Goal: Transaction & Acquisition: Purchase product/service

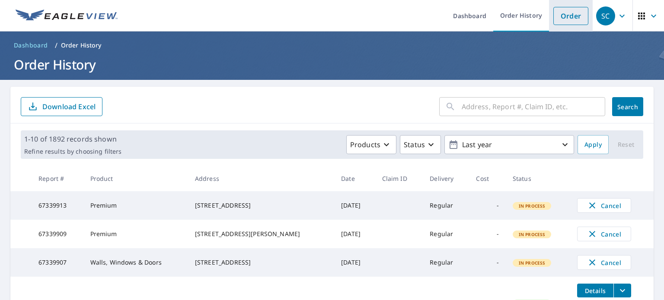
click at [565, 23] on link "Order" at bounding box center [570, 16] width 35 height 18
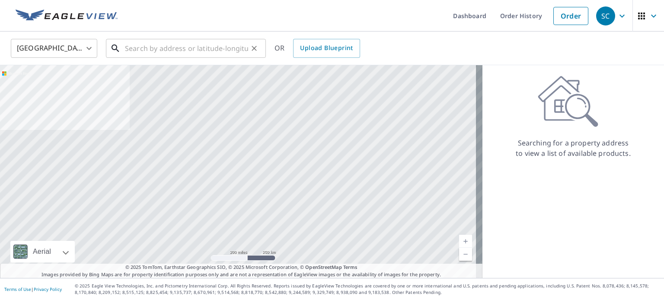
click at [145, 51] on input "text" at bounding box center [186, 48] width 123 height 24
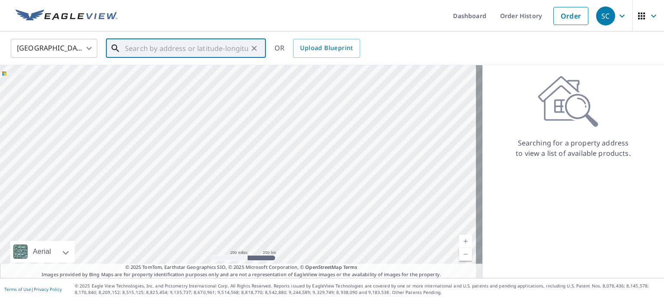
paste input "[STREET_ADDRESS][PERSON_NAME]"
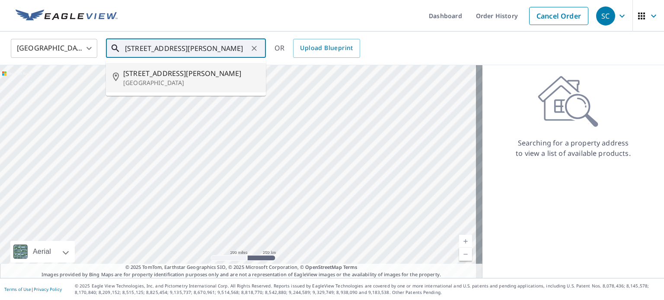
click at [157, 75] on span "[STREET_ADDRESS][PERSON_NAME]" at bounding box center [191, 73] width 136 height 10
type input "[STREET_ADDRESS][PERSON_NAME]"
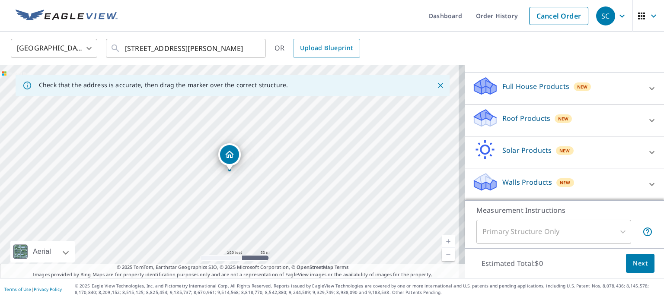
scroll to position [92, 0]
click at [517, 115] on p "Roof Products" at bounding box center [526, 118] width 48 height 10
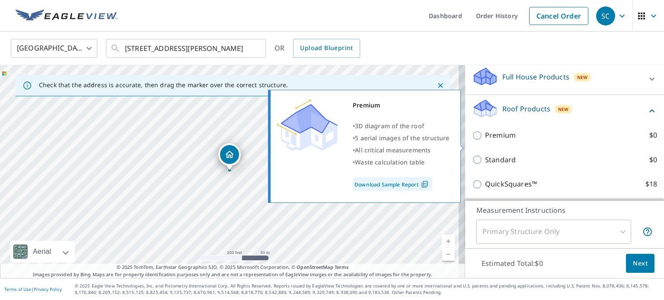
click at [472, 141] on input "Premium $0" at bounding box center [478, 136] width 13 height 10
checkbox input "true"
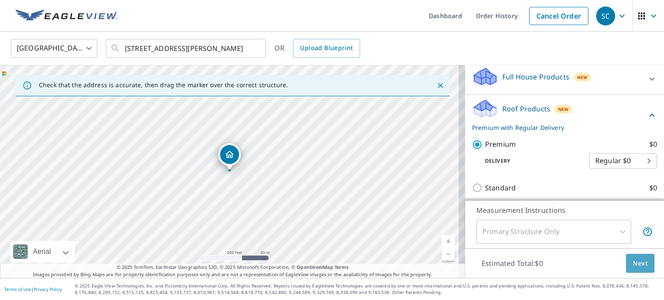
click at [633, 264] on span "Next" at bounding box center [640, 263] width 15 height 11
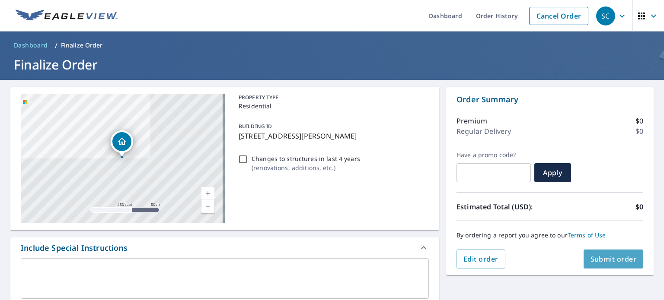
click at [599, 257] on span "Submit order" at bounding box center [613, 260] width 46 height 10
checkbox input "true"
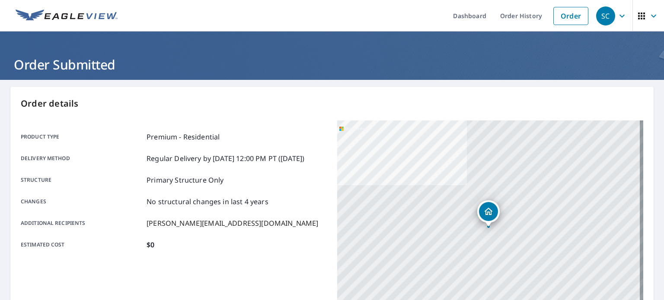
scroll to position [207, 0]
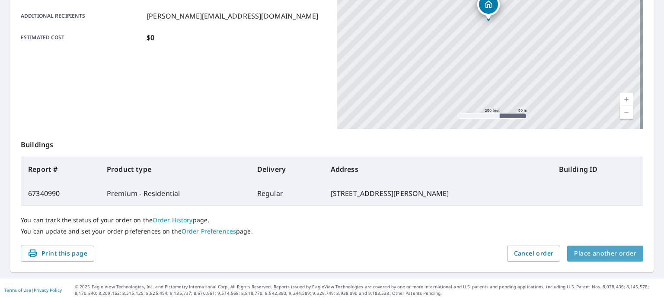
click at [605, 255] on span "Place another order" at bounding box center [605, 253] width 62 height 11
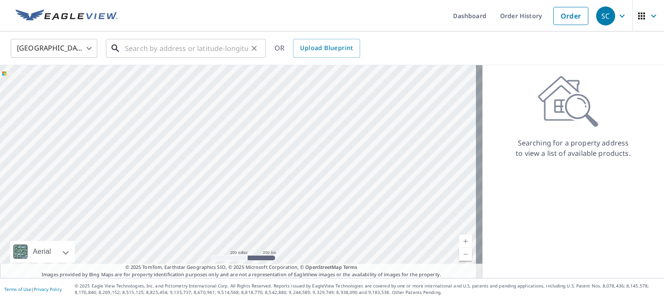
click at [179, 45] on input "text" at bounding box center [186, 48] width 123 height 24
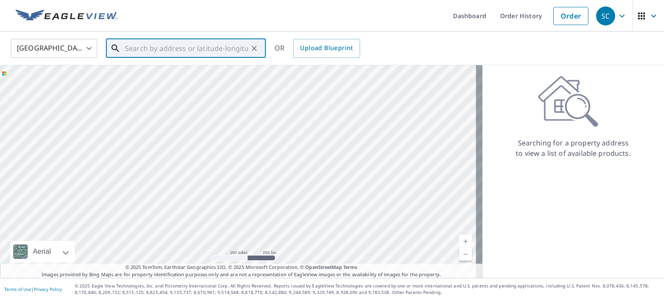
paste input "11 [GEOGRAPHIC_DATA]"
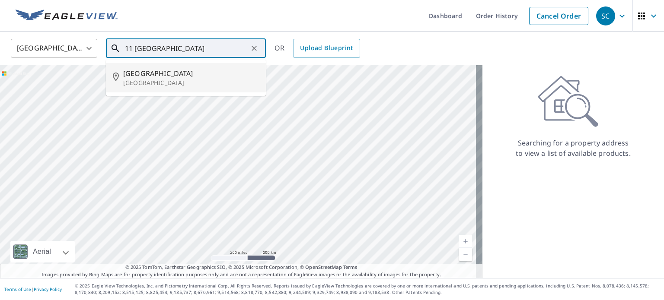
click at [154, 85] on p "[GEOGRAPHIC_DATA]" at bounding box center [191, 83] width 136 height 9
type input "[STREET_ADDRESS]"
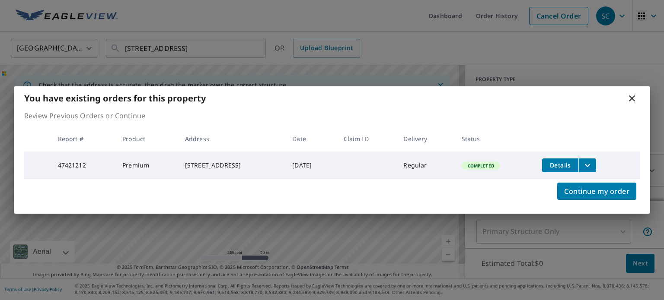
click at [596, 164] on button "filesDropdownBtn-47421212" at bounding box center [587, 166] width 18 height 14
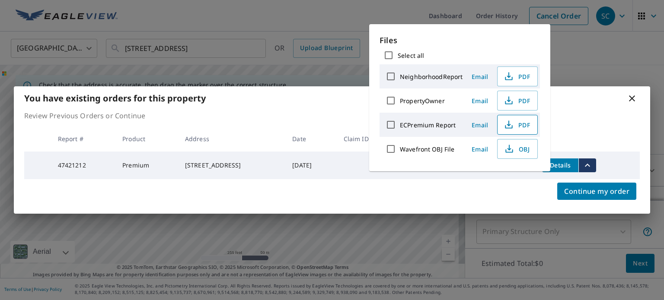
click at [520, 124] on span "PDF" at bounding box center [517, 125] width 28 height 10
click at [627, 95] on icon at bounding box center [632, 98] width 10 height 10
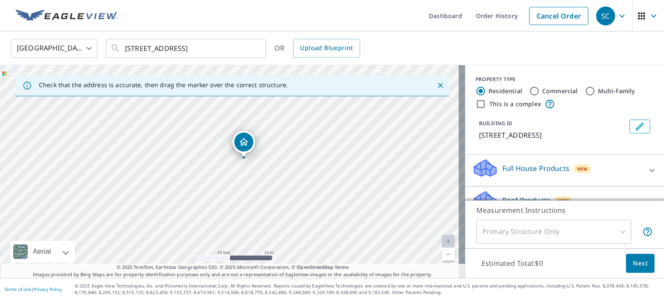
drag, startPoint x: 172, startPoint y: 154, endPoint x: 197, endPoint y: 174, distance: 31.7
click at [197, 174] on div "[STREET_ADDRESS]" at bounding box center [232, 171] width 465 height 213
drag, startPoint x: 188, startPoint y: 159, endPoint x: 87, endPoint y: 270, distance: 150.2
click at [87, 270] on div "Check that the address is accurate, then drag the marker over the correct struc…" at bounding box center [232, 171] width 465 height 213
click at [284, 162] on div "[STREET_ADDRESS]" at bounding box center [232, 171] width 465 height 213
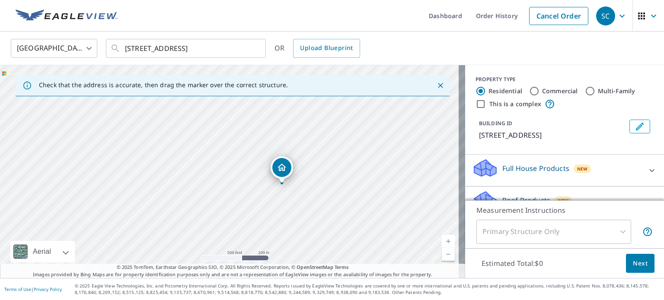
drag, startPoint x: 280, startPoint y: 189, endPoint x: 268, endPoint y: 216, distance: 29.6
click at [268, 216] on div "[STREET_ADDRESS]" at bounding box center [232, 171] width 465 height 213
